Goal: Transaction & Acquisition: Purchase product/service

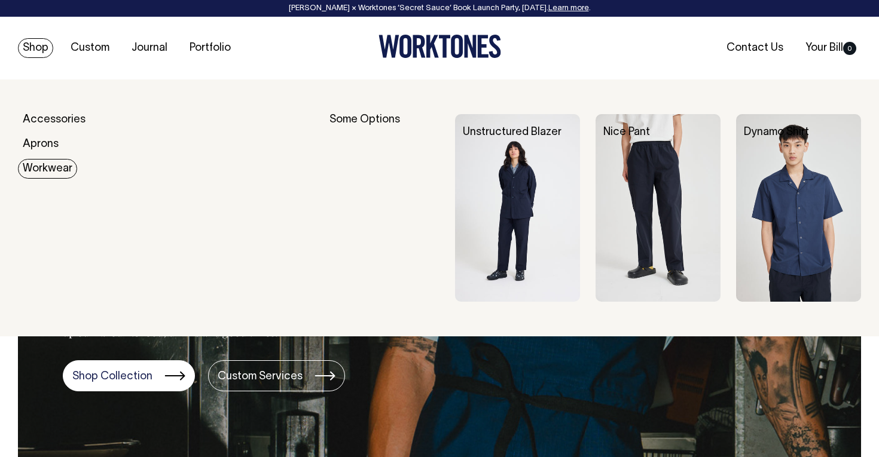
click at [50, 170] on link "Workwear" at bounding box center [47, 169] width 59 height 20
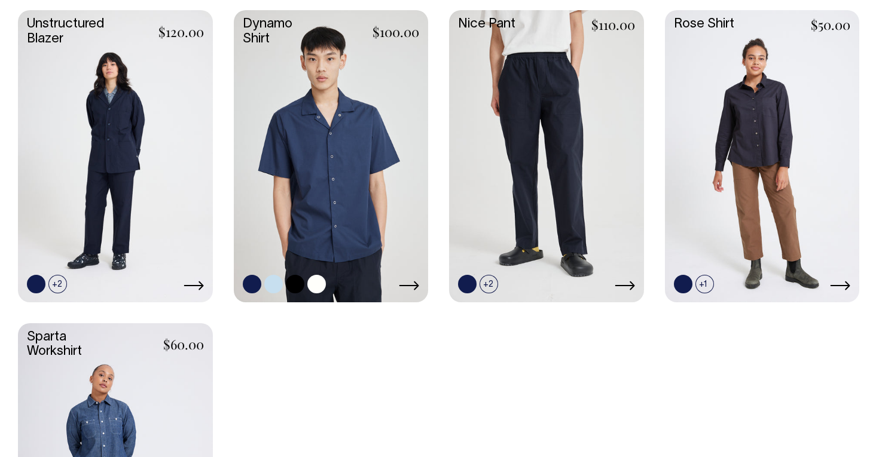
click at [360, 103] on link at bounding box center [331, 154] width 195 height 289
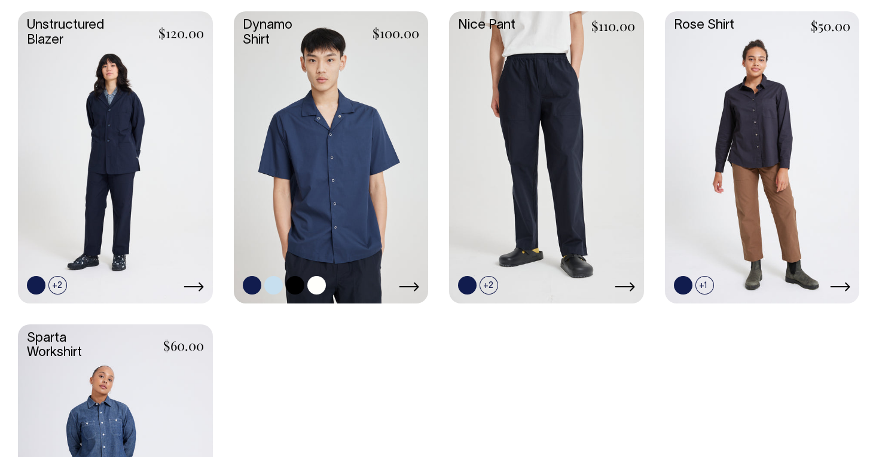
scroll to position [583, 0]
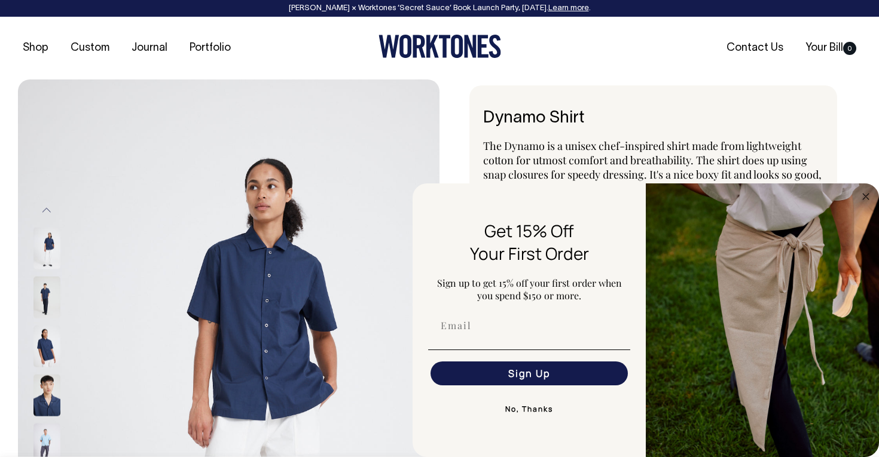
click at [867, 204] on img "FLYOUT Form" at bounding box center [762, 321] width 233 height 274
click at [866, 192] on circle "Close dialog" at bounding box center [866, 197] width 14 height 14
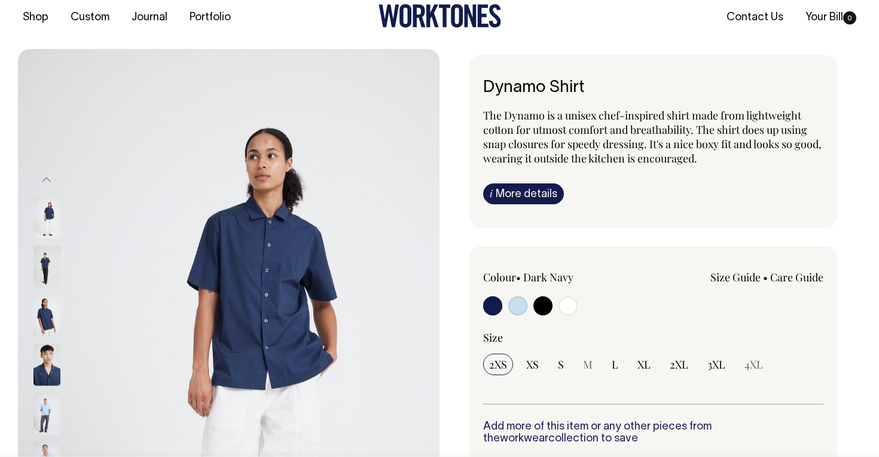
scroll to position [31, 0]
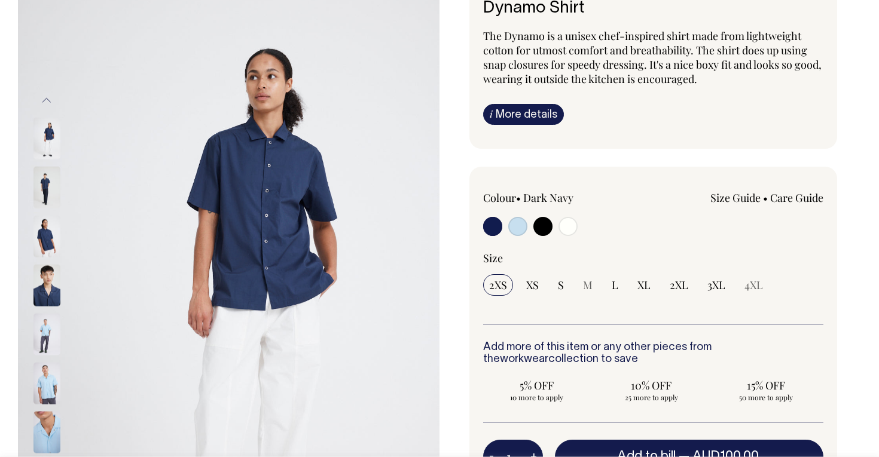
click at [514, 227] on input "radio" at bounding box center [517, 226] width 19 height 19
radio input "true"
select select "True Blue"
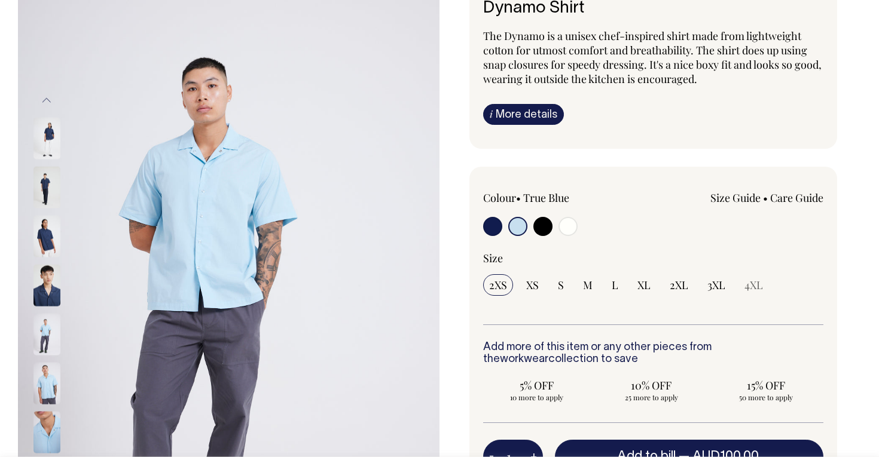
scroll to position [111, 0]
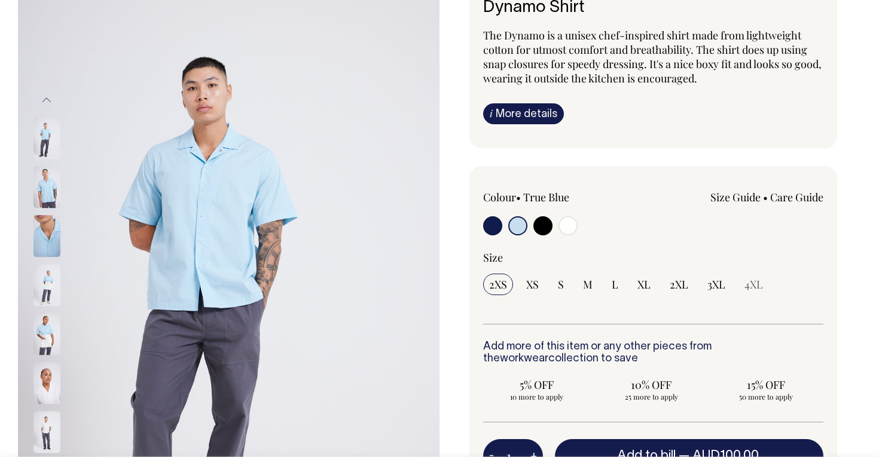
click at [487, 224] on input "radio" at bounding box center [492, 225] width 19 height 19
radio input "true"
select select "Dark Navy"
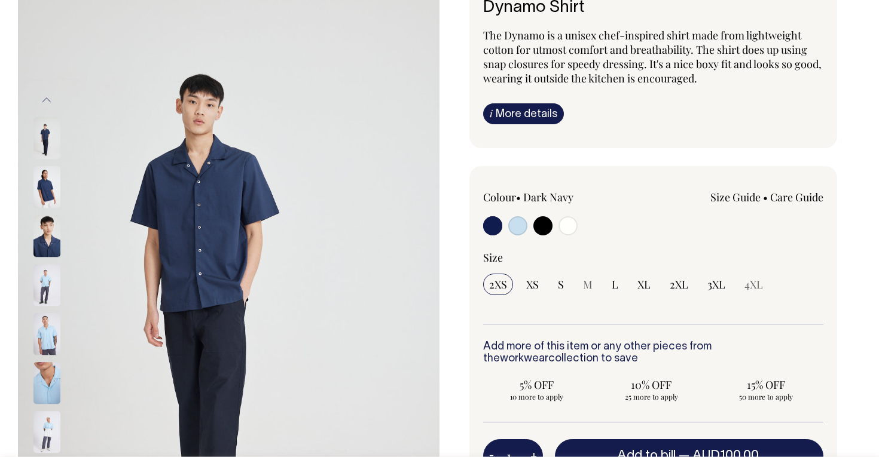
click at [564, 226] on input "radio" at bounding box center [567, 225] width 19 height 19
radio input "true"
select select "Off-White"
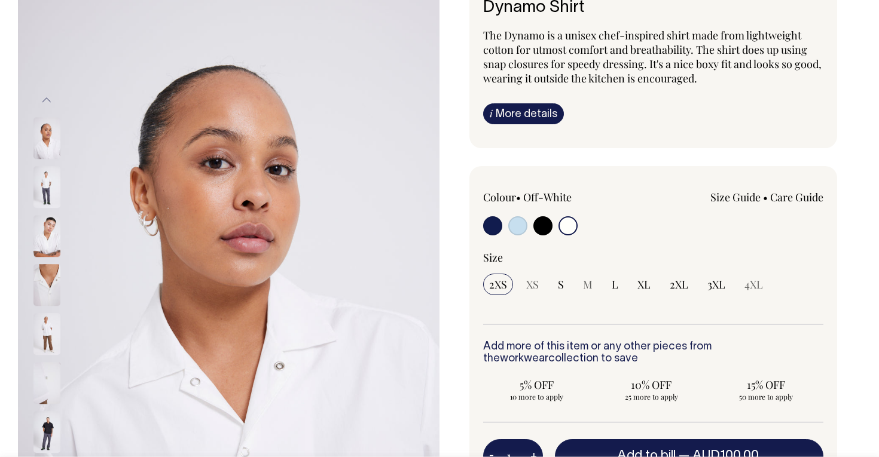
click at [508, 230] on label at bounding box center [517, 227] width 19 height 22
click at [508, 230] on input "radio" at bounding box center [517, 225] width 19 height 19
radio input "true"
select select "True Blue"
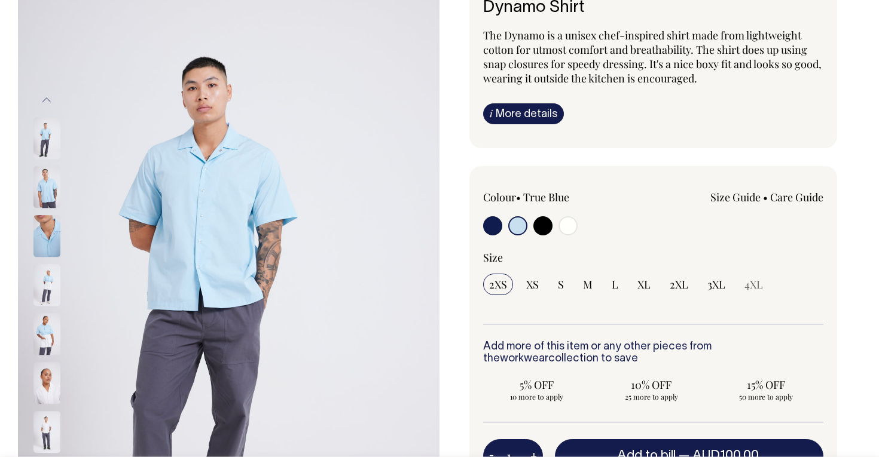
click at [492, 226] on input "radio" at bounding box center [492, 225] width 19 height 19
radio input "true"
select select "Dark Navy"
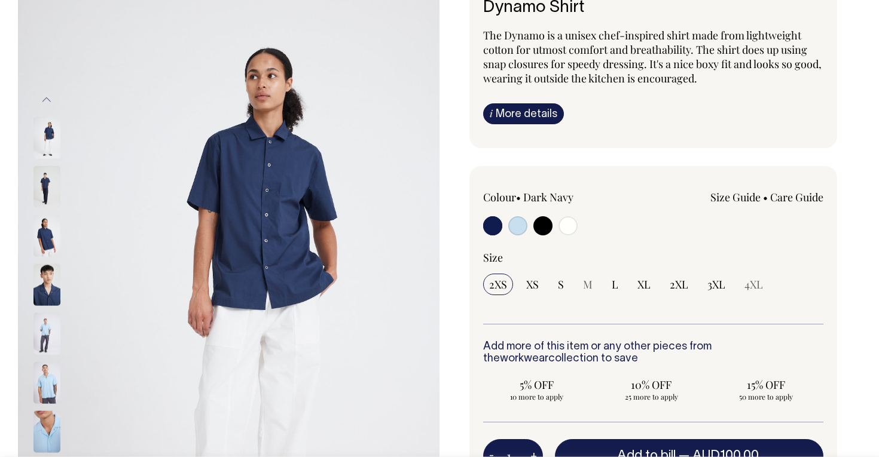
click at [497, 229] on input "radio" at bounding box center [492, 225] width 19 height 19
